Goal: Transaction & Acquisition: Book appointment/travel/reservation

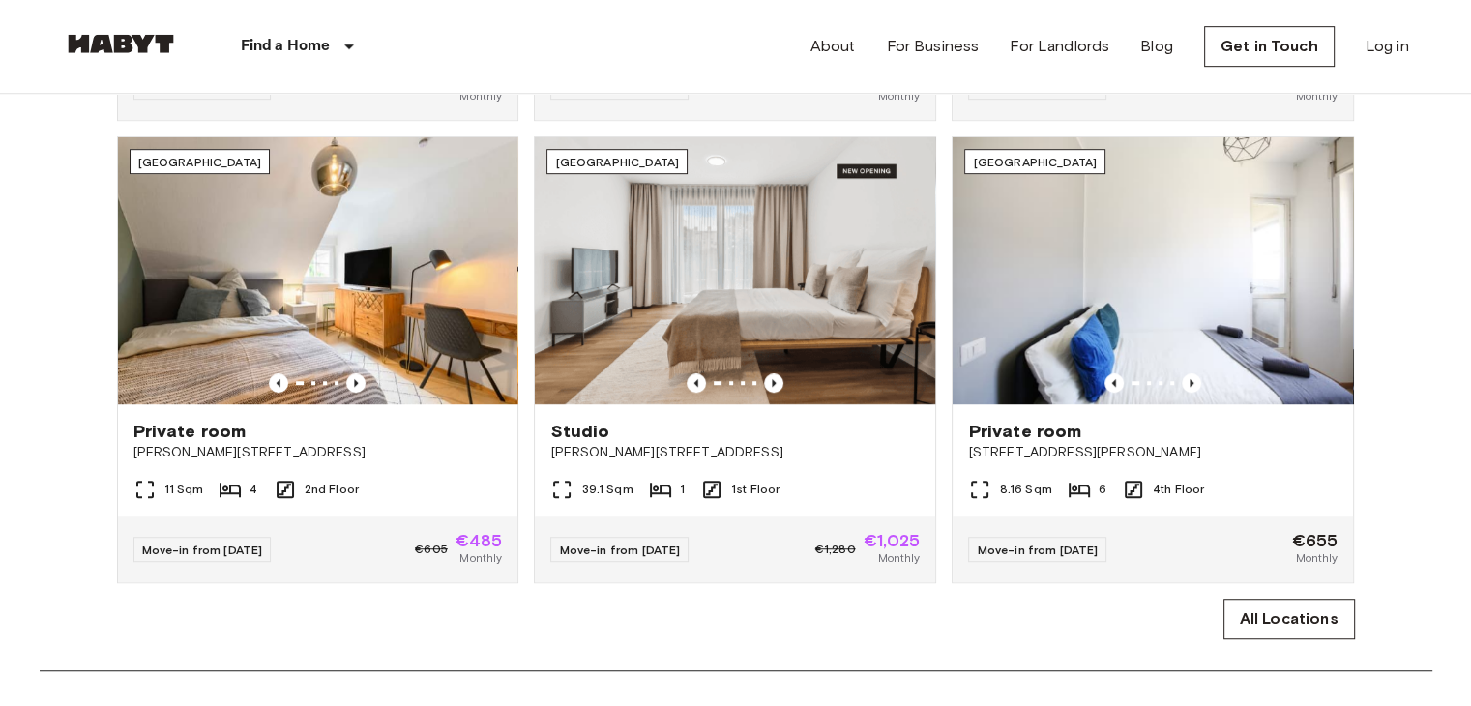
scroll to position [1176, 0]
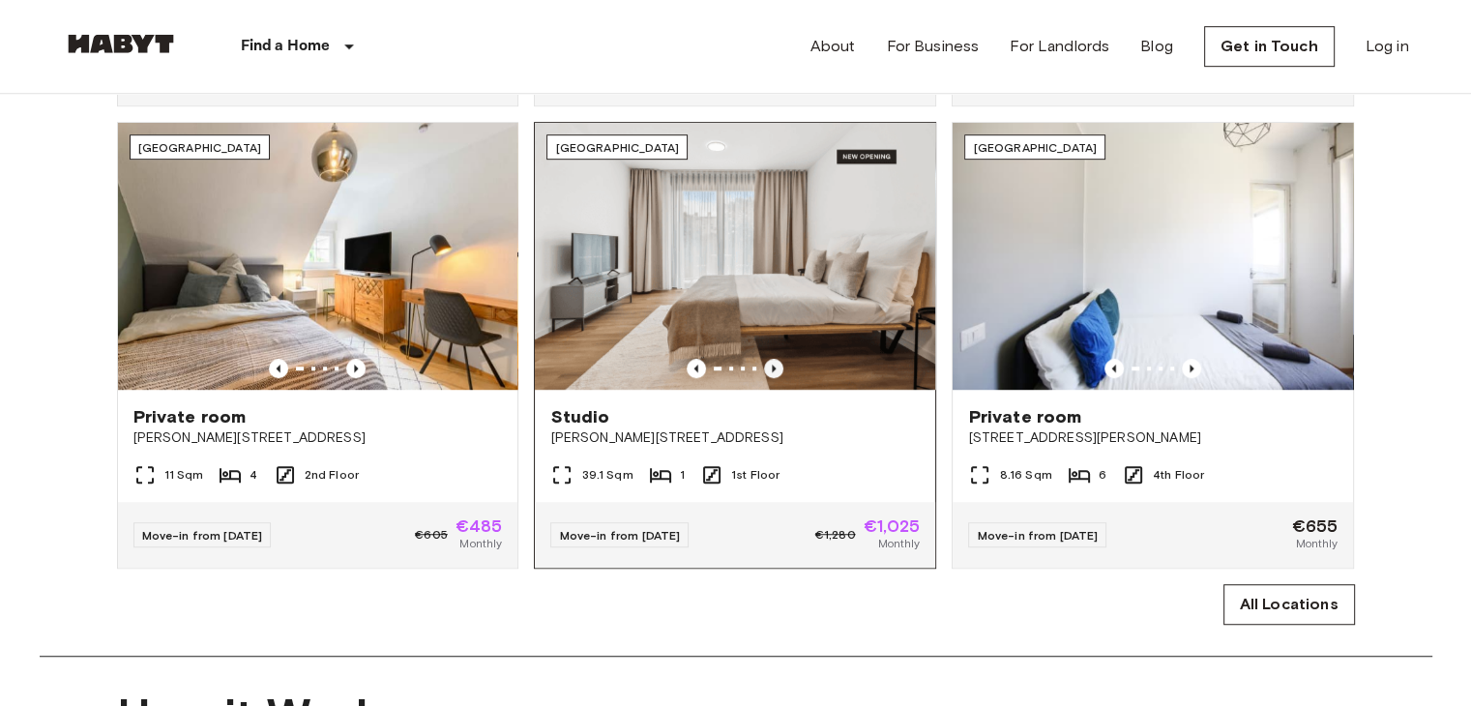
click at [779, 372] on icon "Previous image" at bounding box center [773, 368] width 19 height 19
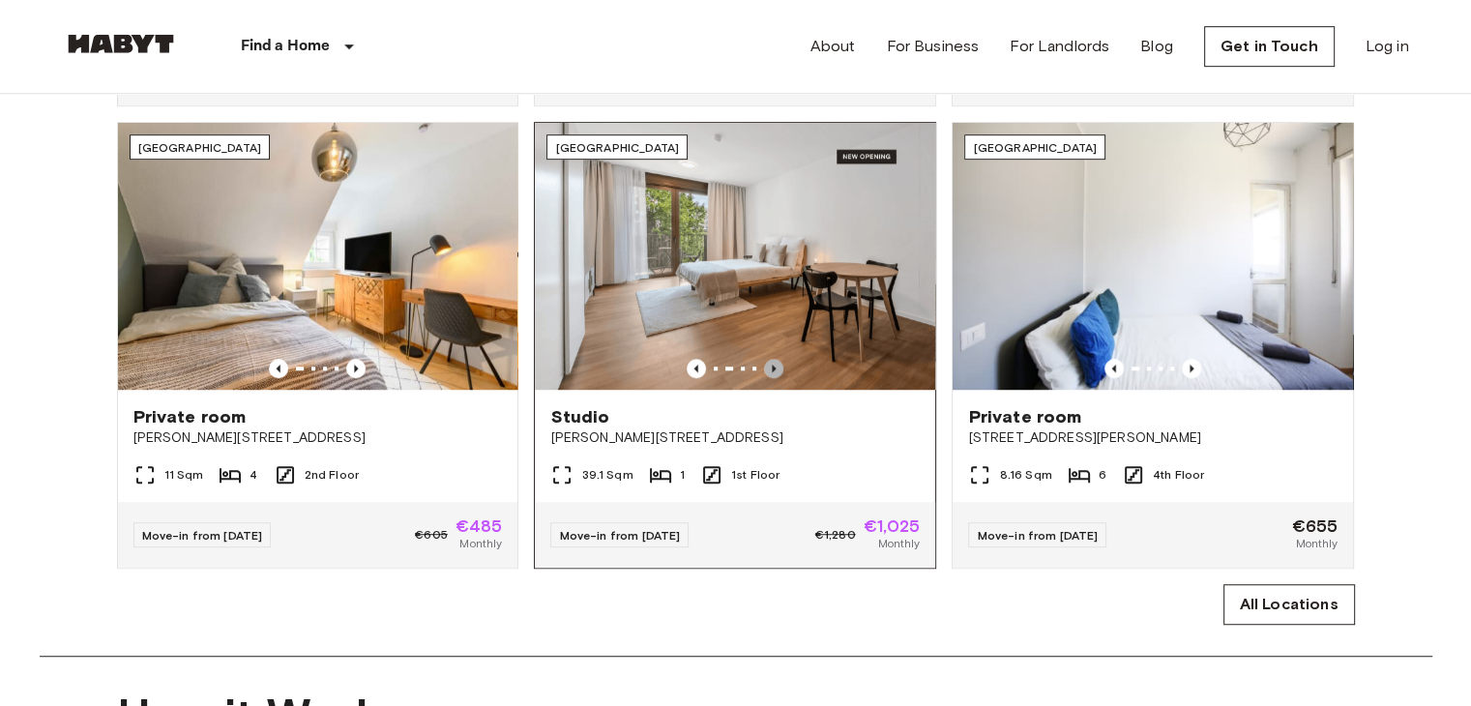
click at [779, 372] on icon "Previous image" at bounding box center [773, 368] width 19 height 19
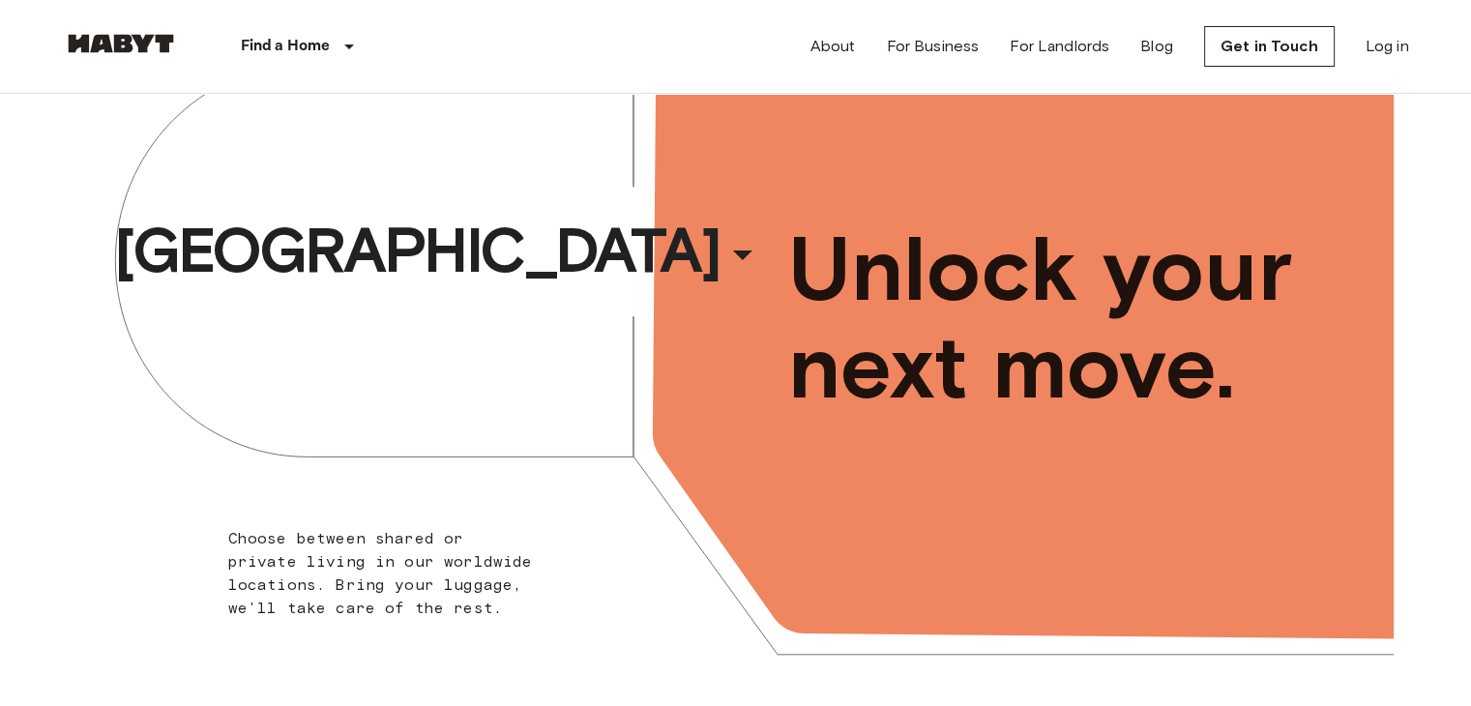
scroll to position [0, 0]
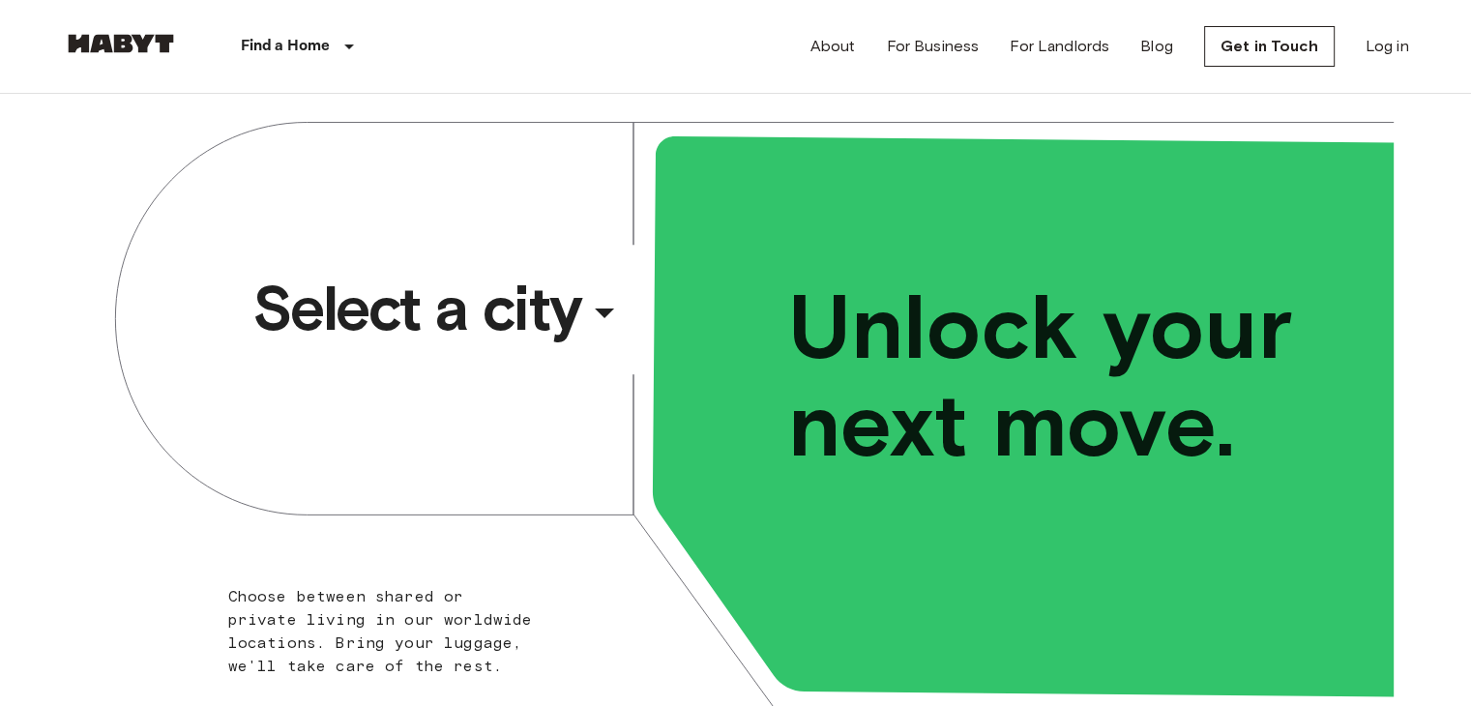
click at [596, 311] on div "​" at bounding box center [630, 329] width 199 height 40
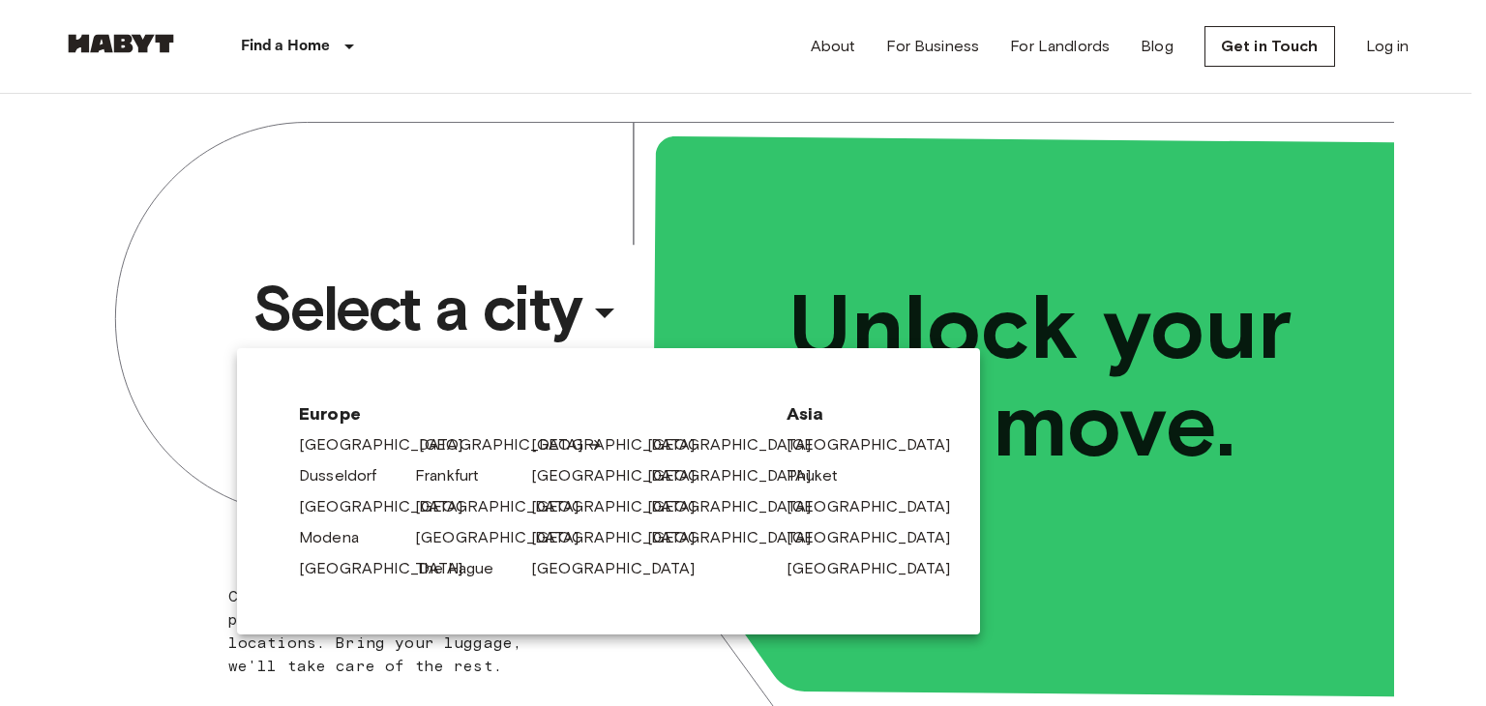
click at [436, 444] on link "[GEOGRAPHIC_DATA]" at bounding box center [511, 444] width 184 height 23
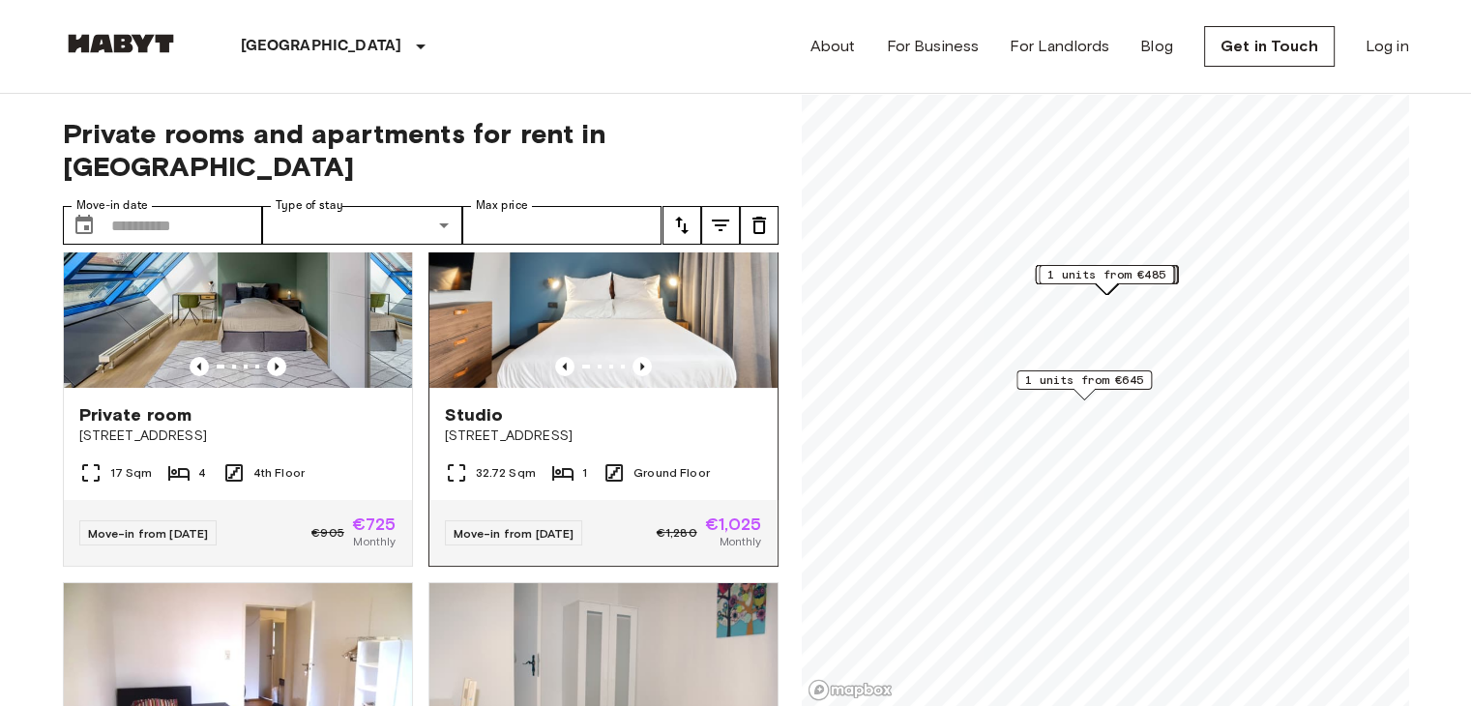
scroll to position [137, 0]
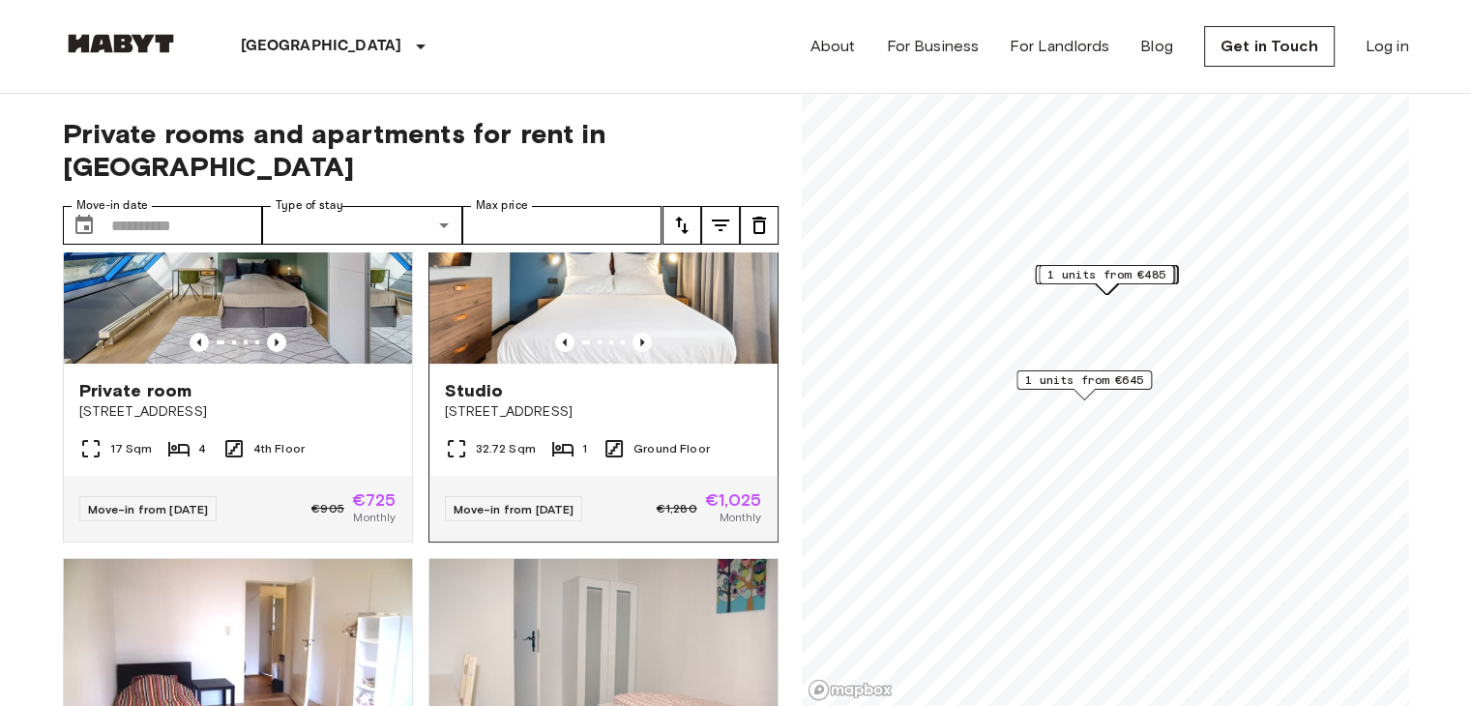
click at [533, 502] on span "Move-in from 18 Aug 25" at bounding box center [514, 509] width 121 height 15
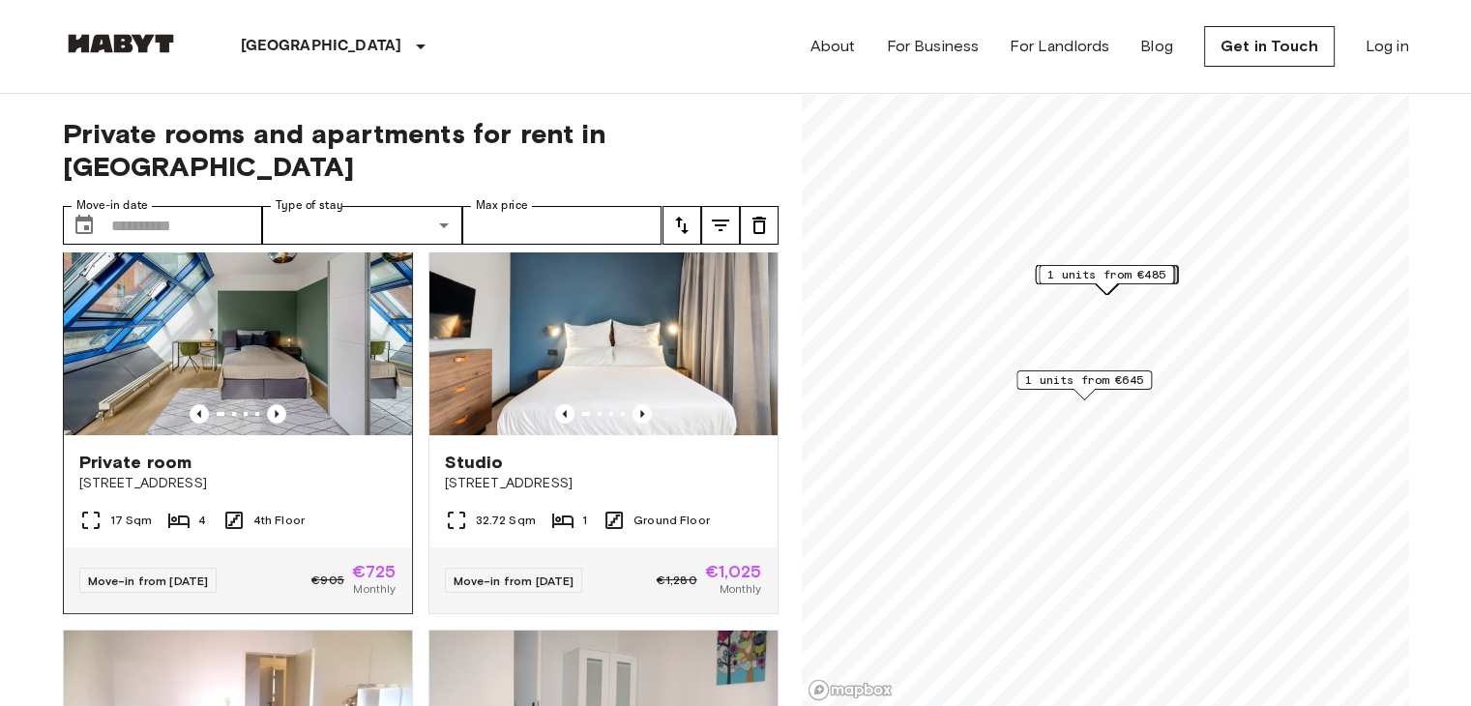
scroll to position [43, 0]
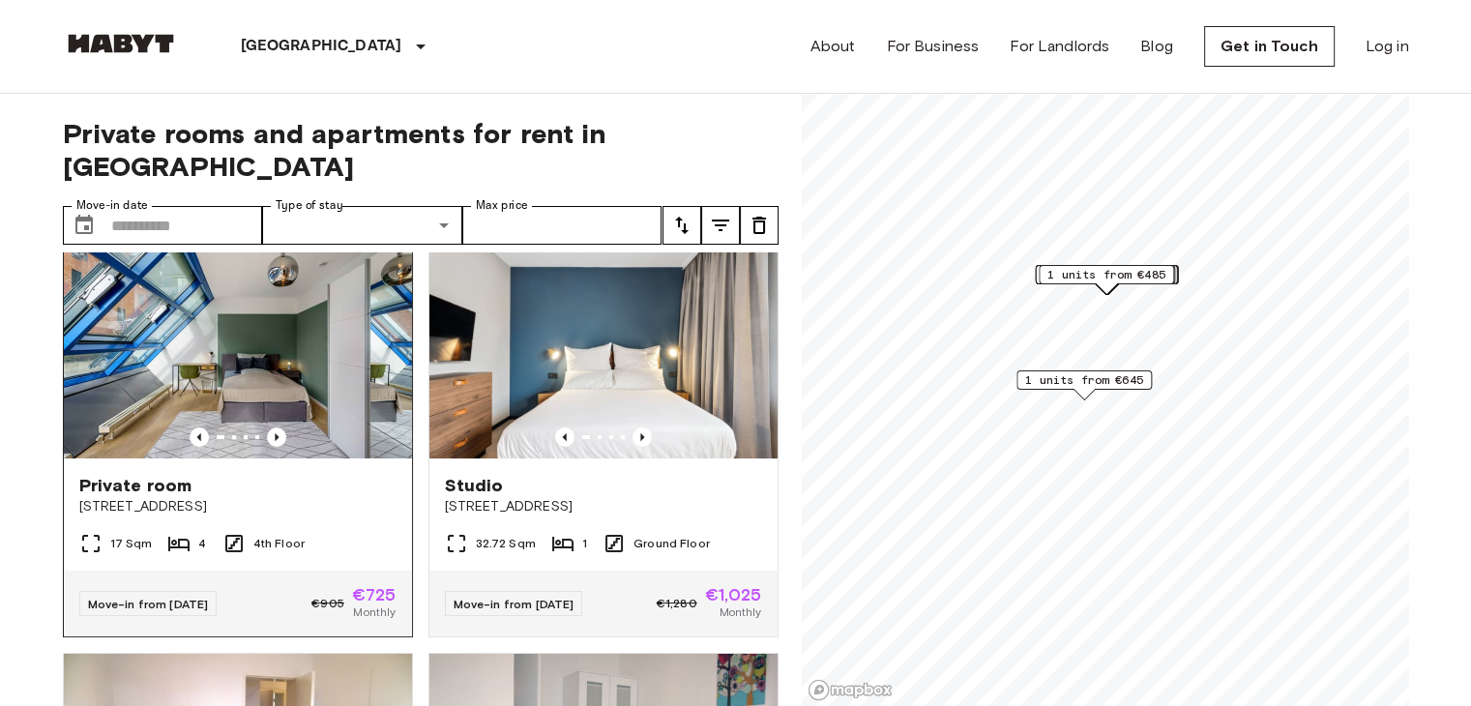
click at [209, 337] on img at bounding box center [238, 342] width 348 height 232
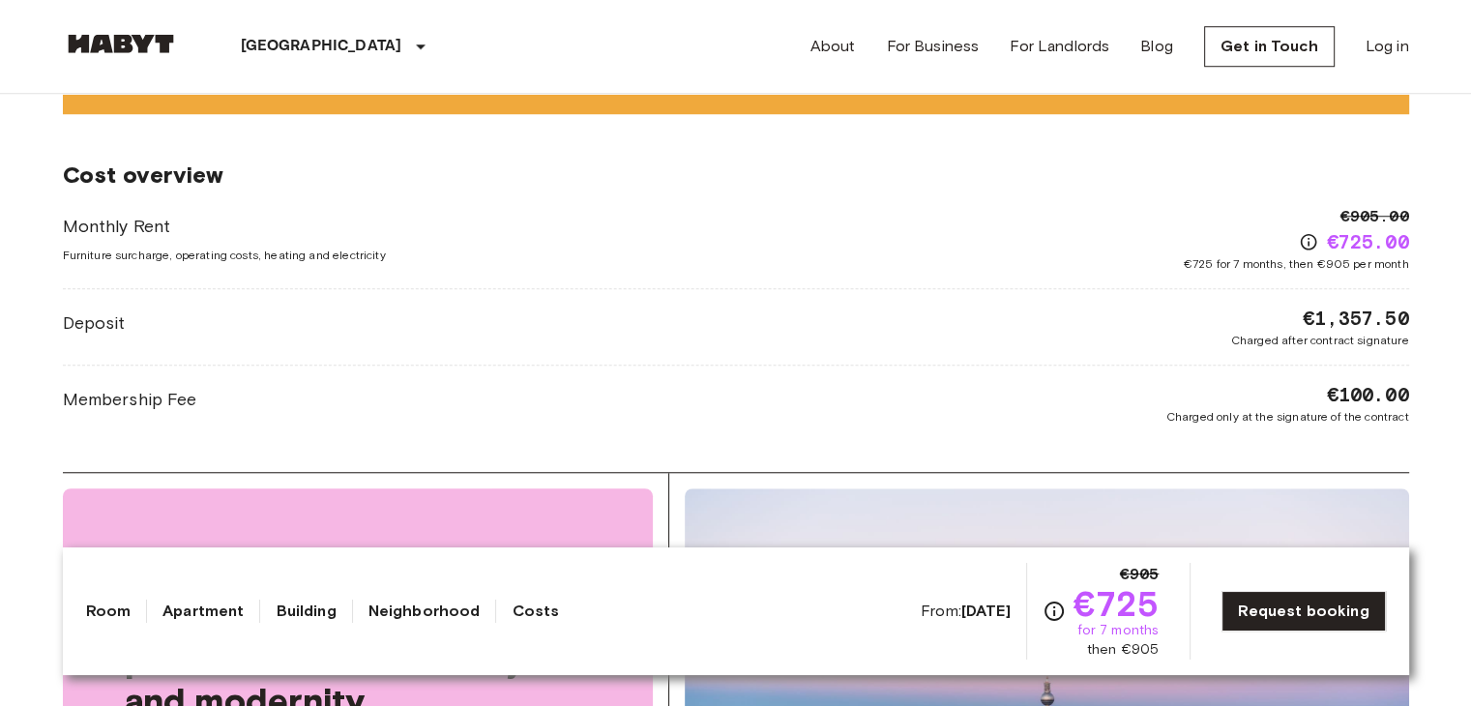
scroll to position [1572, 0]
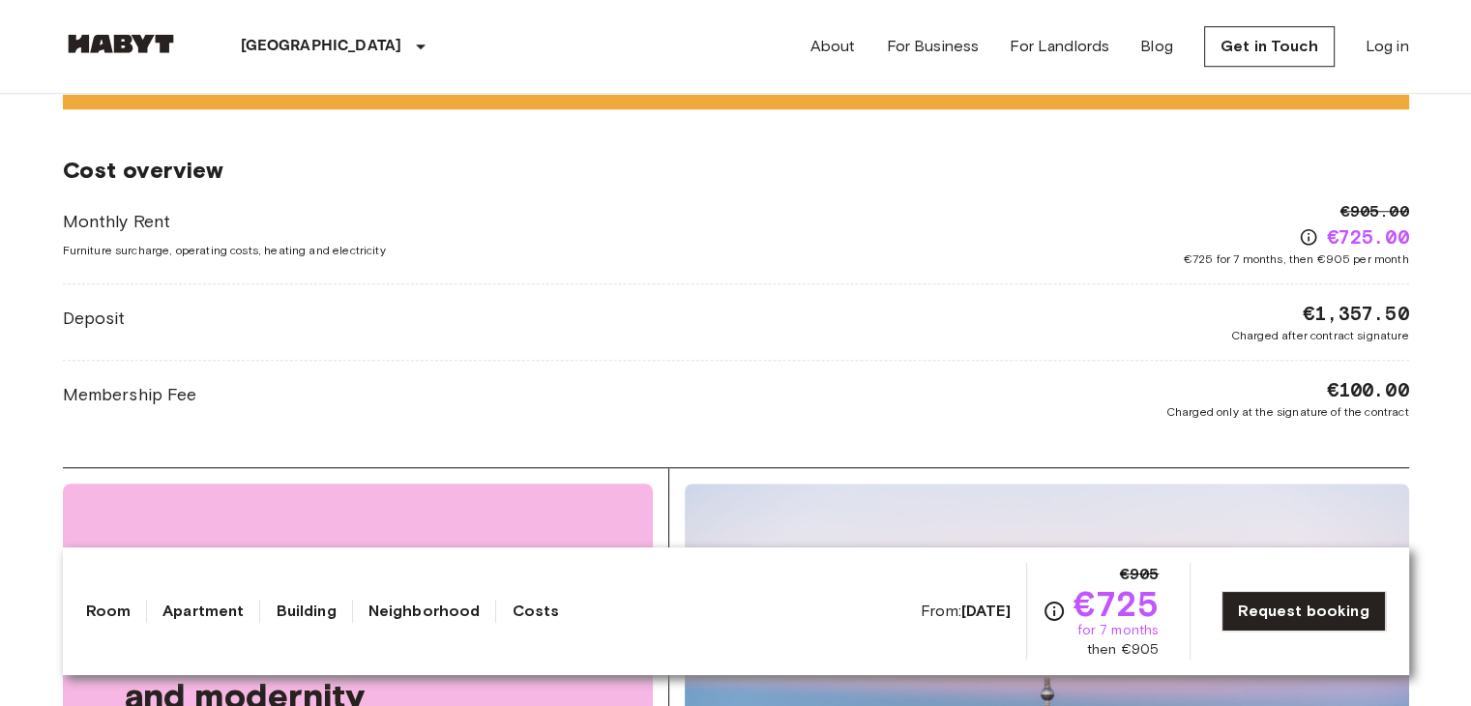
click at [609, 291] on div "Monthly Rent Furniture surcharge, operating costs, heating and electricity €905…" at bounding box center [736, 310] width 1347 height 221
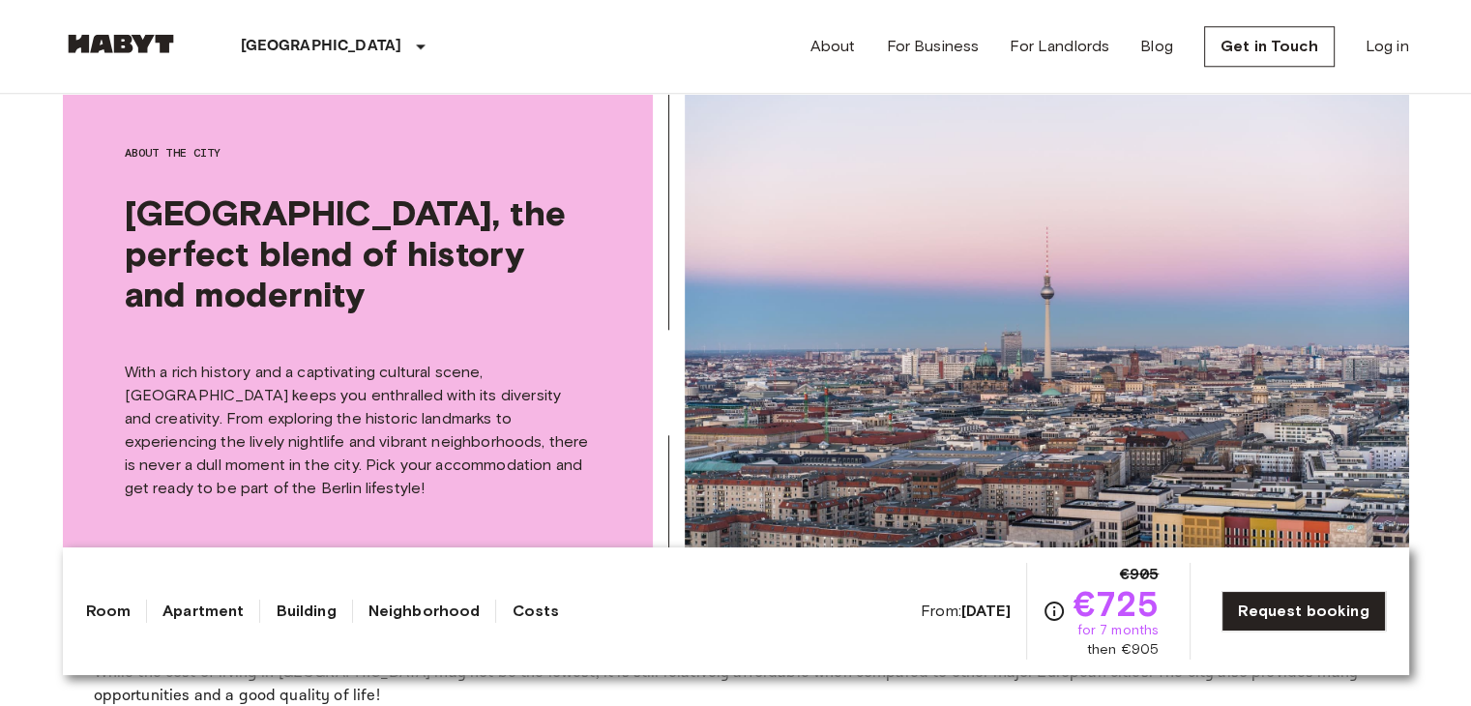
scroll to position [1984, 0]
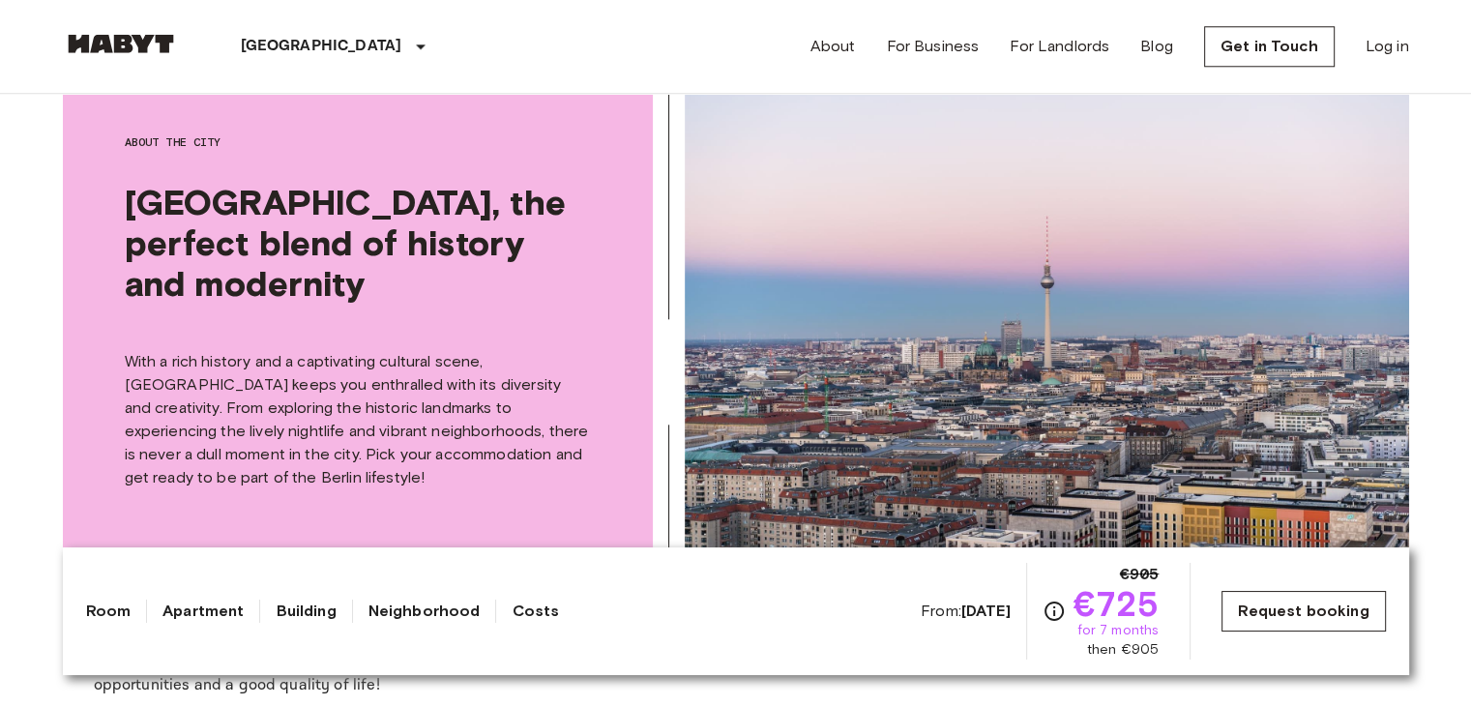
click at [1270, 597] on link "Request booking" at bounding box center [1303, 611] width 163 height 41
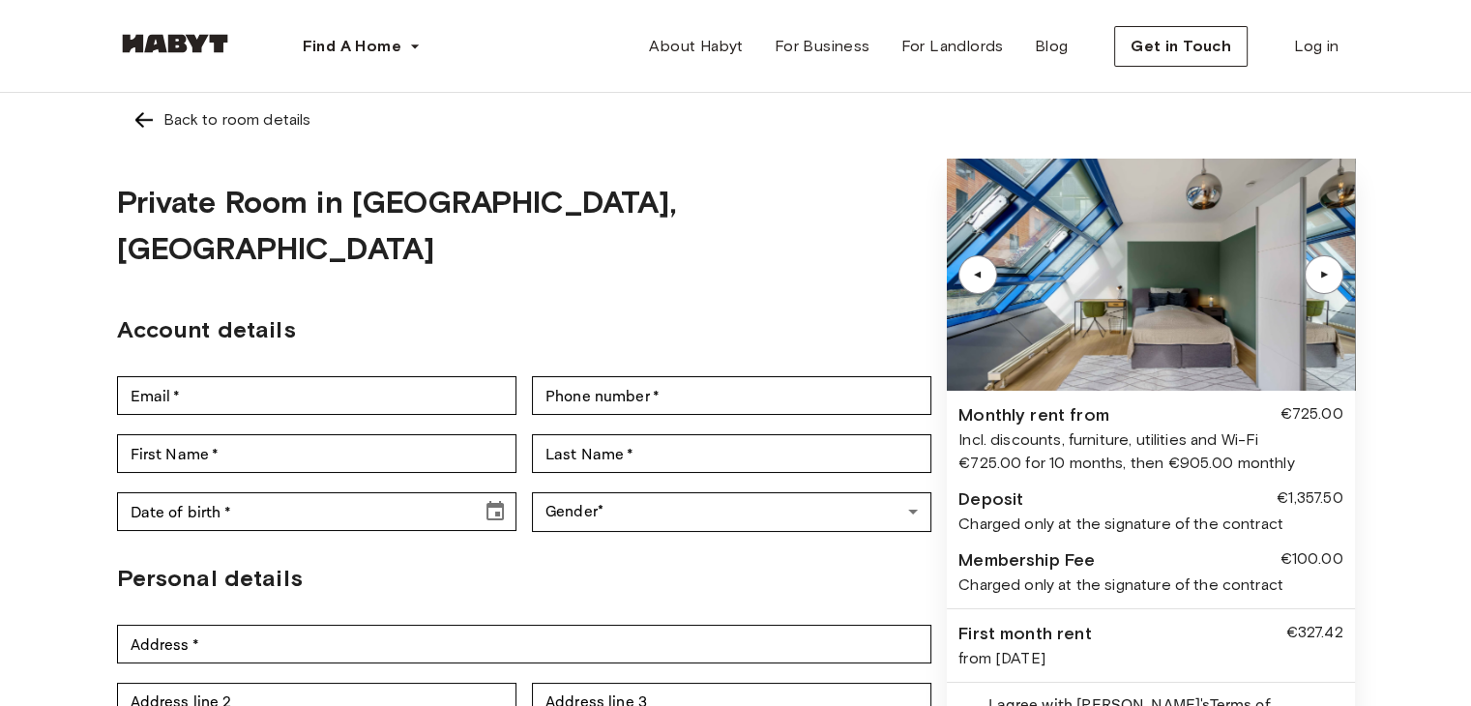
click at [521, 561] on h2 "Personal details" at bounding box center [524, 578] width 815 height 35
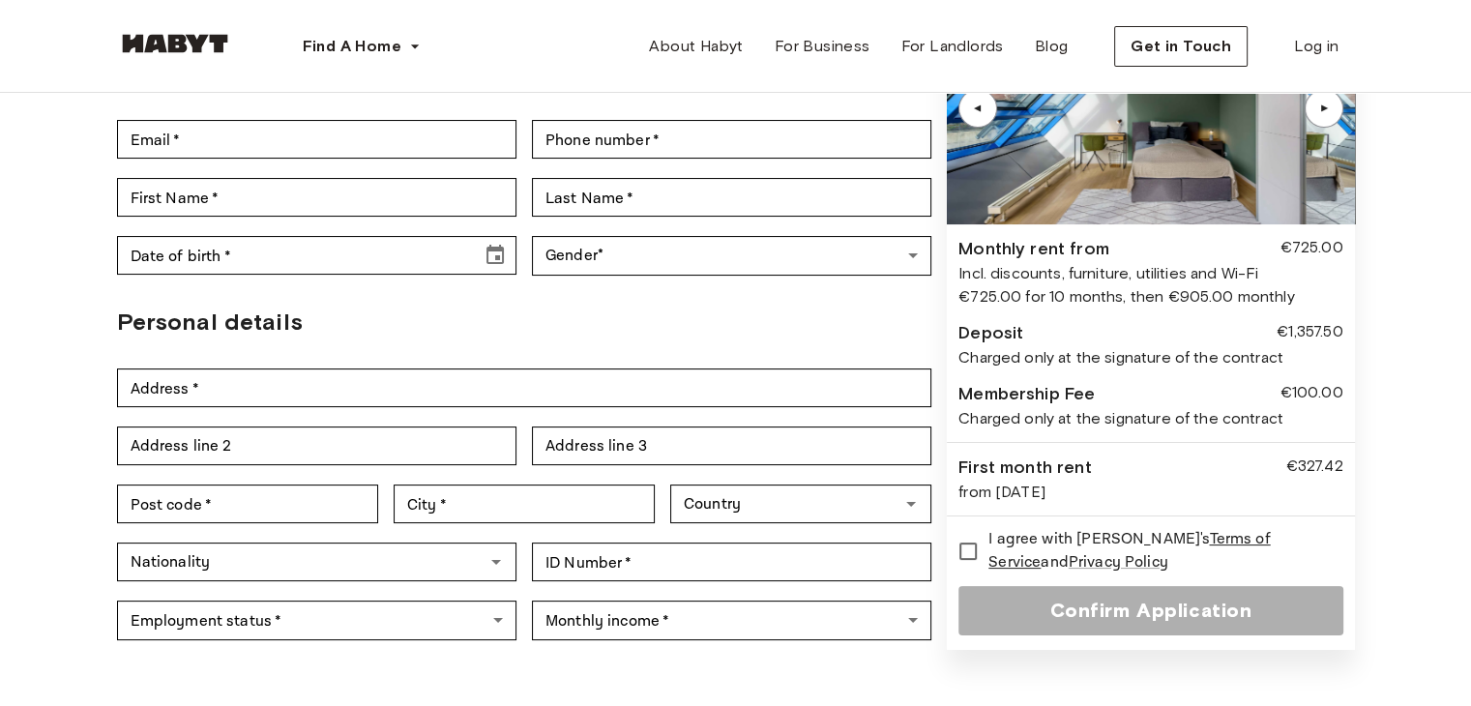
scroll to position [255, 0]
